Goal: Transaction & Acquisition: Purchase product/service

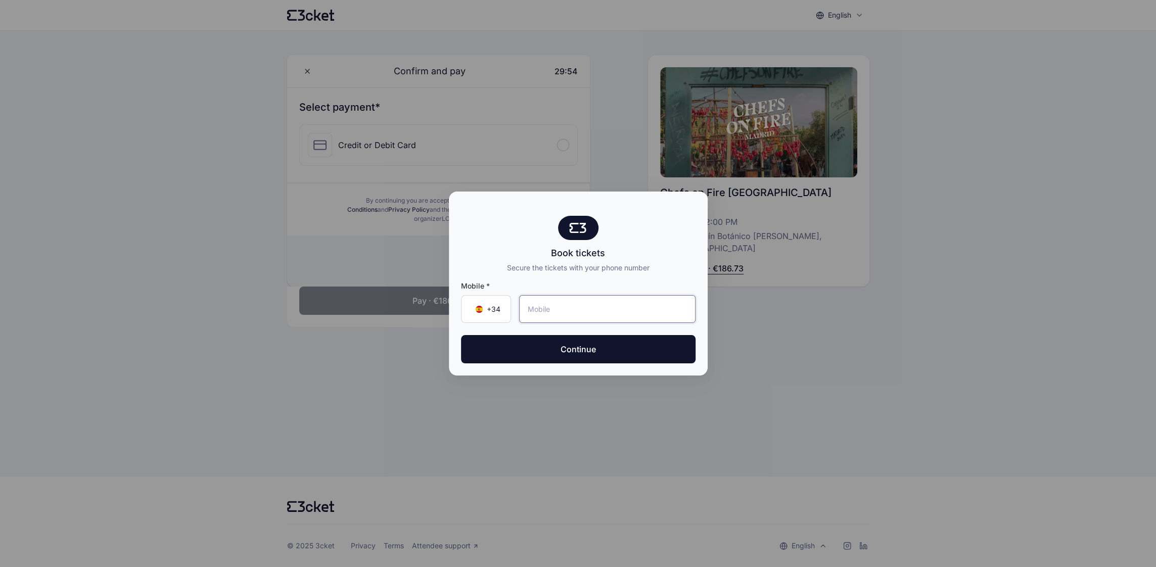
click at [537, 309] on input "tel" at bounding box center [607, 309] width 176 height 28
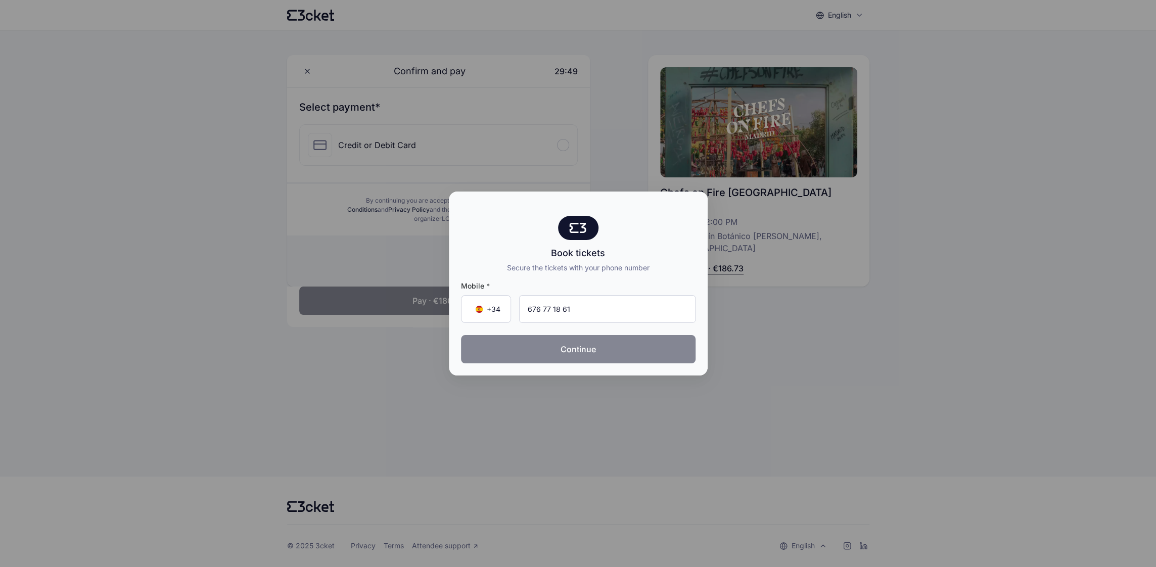
type input "676 77 18 61"
click at [563, 352] on button "Continue" at bounding box center [578, 349] width 235 height 28
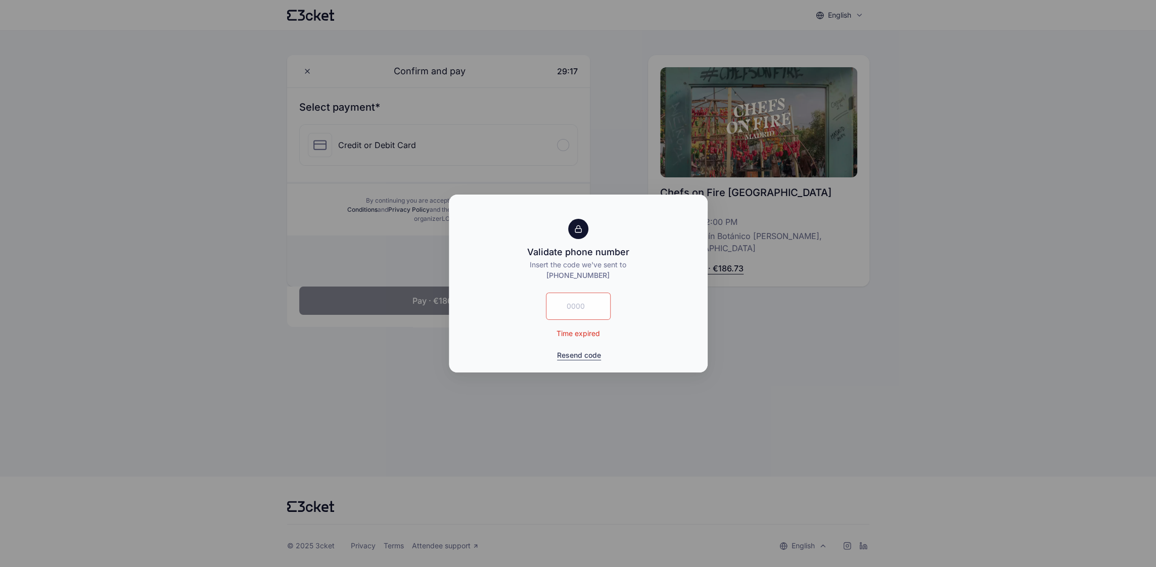
click at [574, 357] on button "Resend code" at bounding box center [579, 355] width 44 height 10
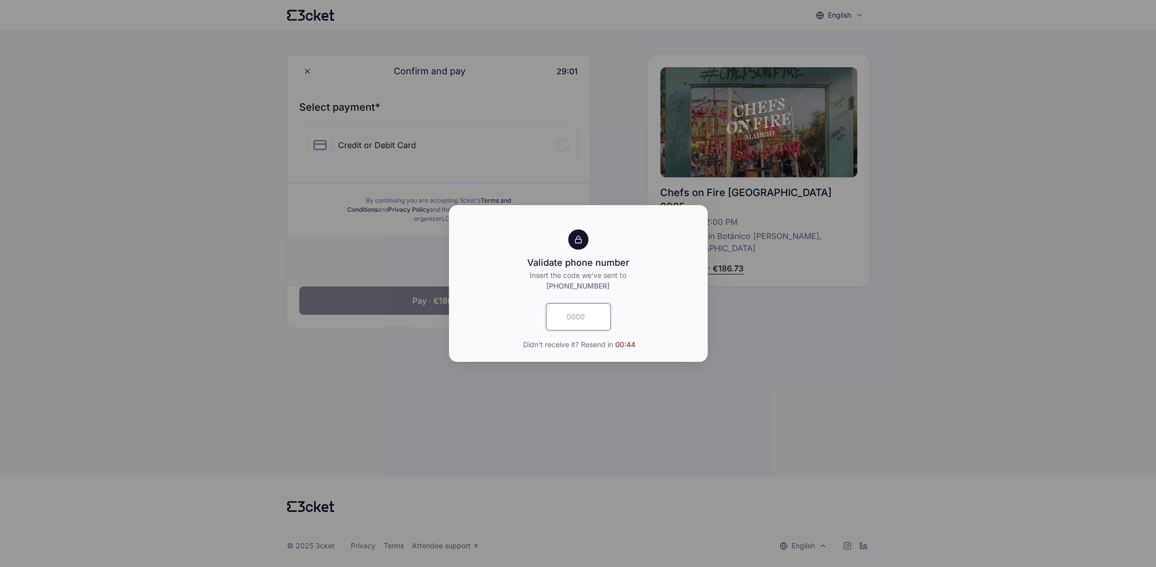
click at [578, 324] on input "text" at bounding box center [578, 316] width 65 height 27
type input "8560"
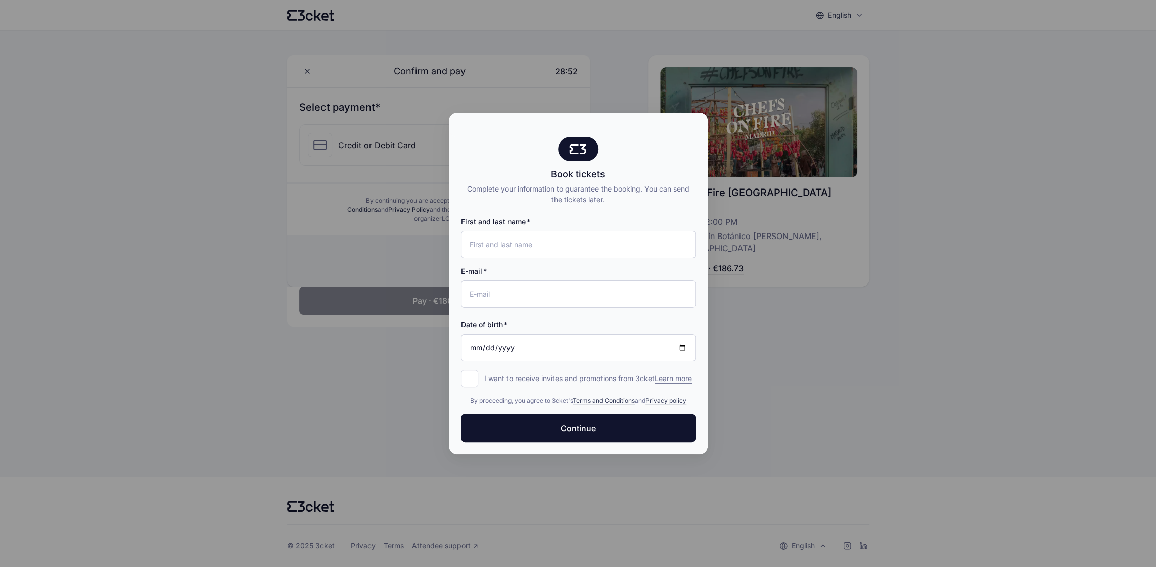
click at [800, 297] on div at bounding box center [578, 283] width 1156 height 567
click at [231, 152] on div at bounding box center [578, 283] width 1156 height 567
click at [473, 378] on input "I want to receive invites and promotions from 3cket Learn more form.register.op…" at bounding box center [469, 378] width 17 height 17
checkbox input "true"
click at [776, 305] on div at bounding box center [578, 283] width 1156 height 567
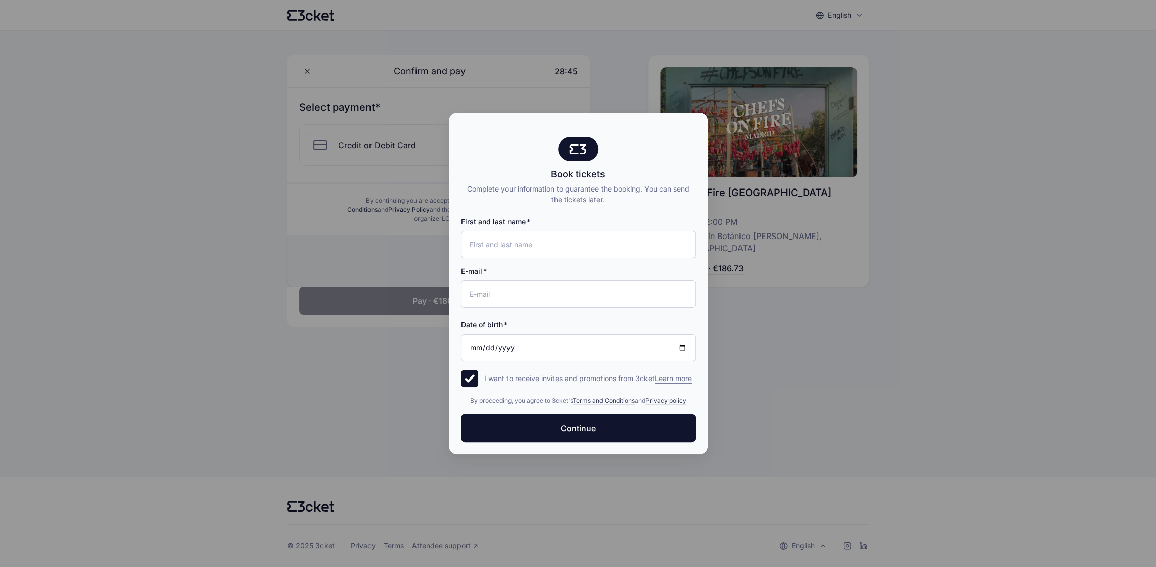
click at [673, 118] on div at bounding box center [578, 125] width 259 height 24
